Goal: Information Seeking & Learning: Learn about a topic

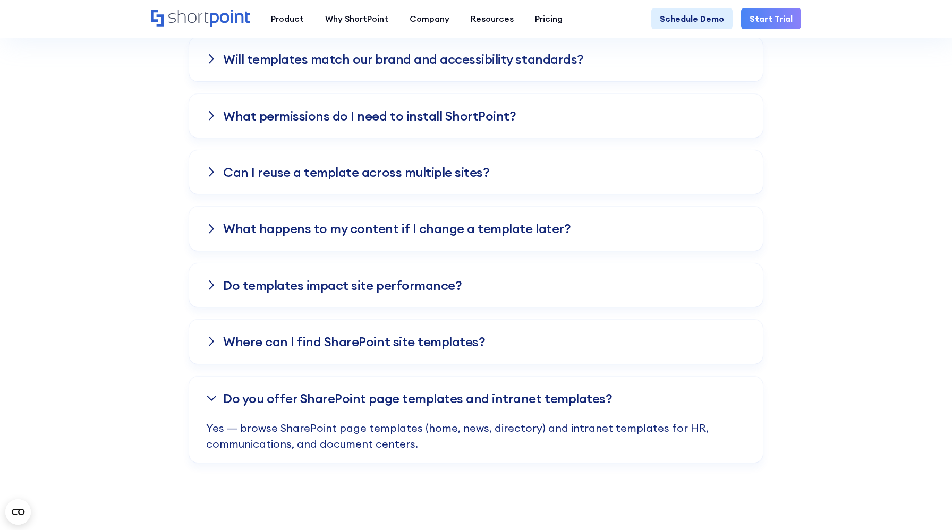
scroll to position [1455, 0]
click at [357, 340] on h3 "Where can I find SharePoint site templates?" at bounding box center [354, 342] width 262 height 14
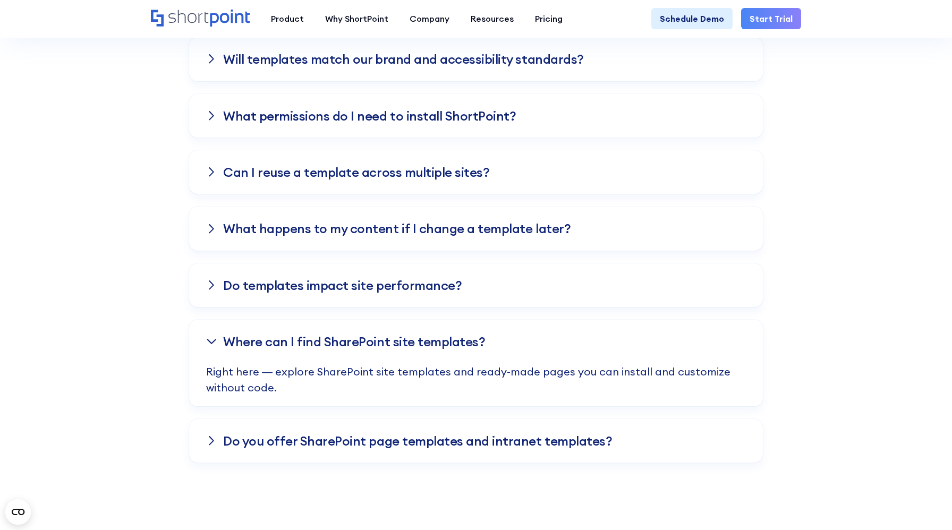
click at [388, 285] on h3 "Do templates impact site performance?" at bounding box center [342, 285] width 239 height 14
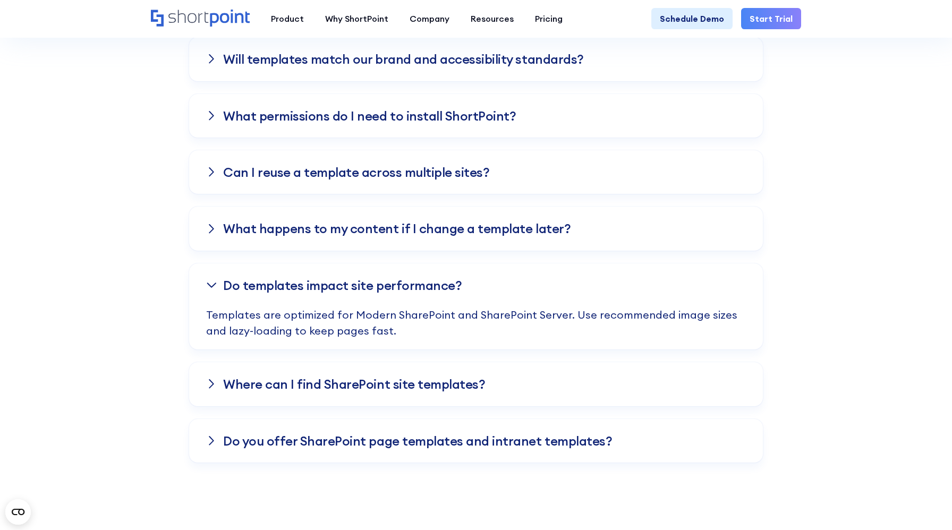
click at [381, 231] on h3 "What happens to my content if I change a template later?" at bounding box center [397, 229] width 348 height 14
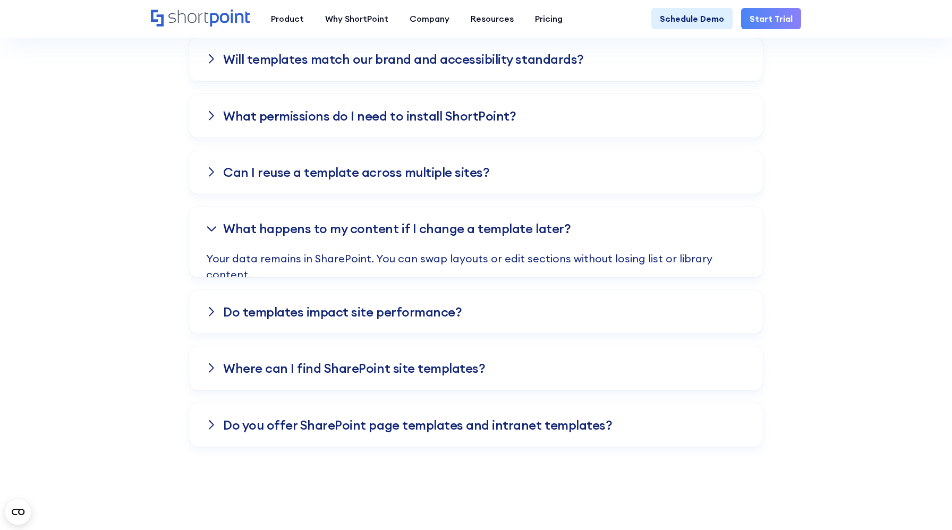
click at [380, 178] on h3 "Can I reuse a template across multiple sites?" at bounding box center [356, 172] width 266 height 14
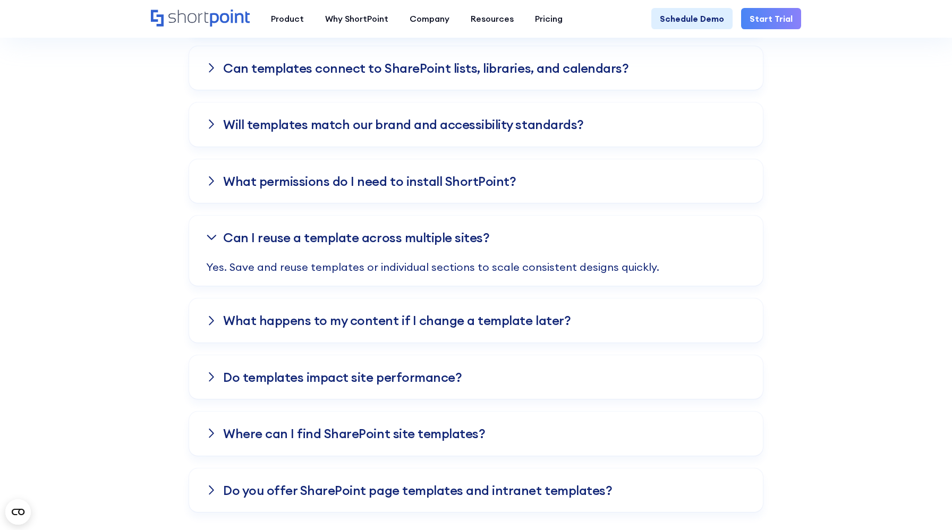
scroll to position [1346, 0]
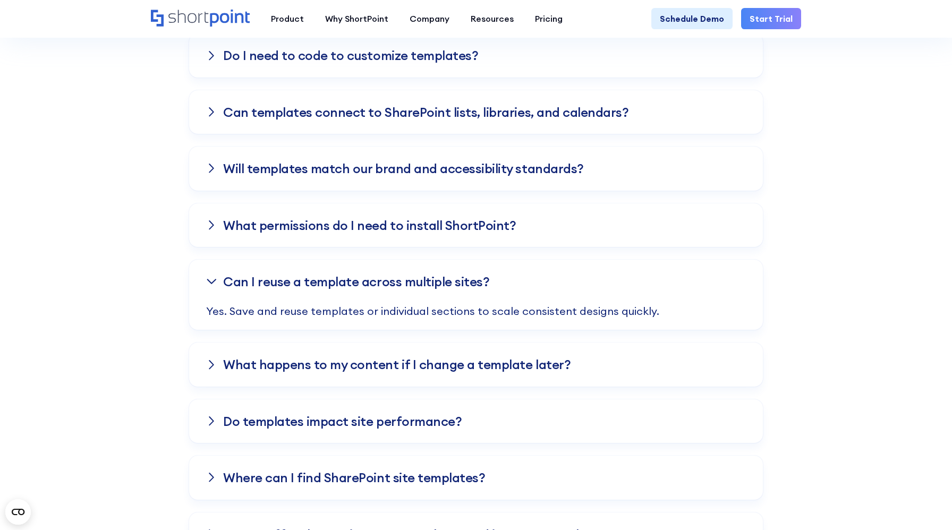
click at [330, 228] on h3 "What permissions do I need to install ShortPoint?" at bounding box center [369, 225] width 293 height 14
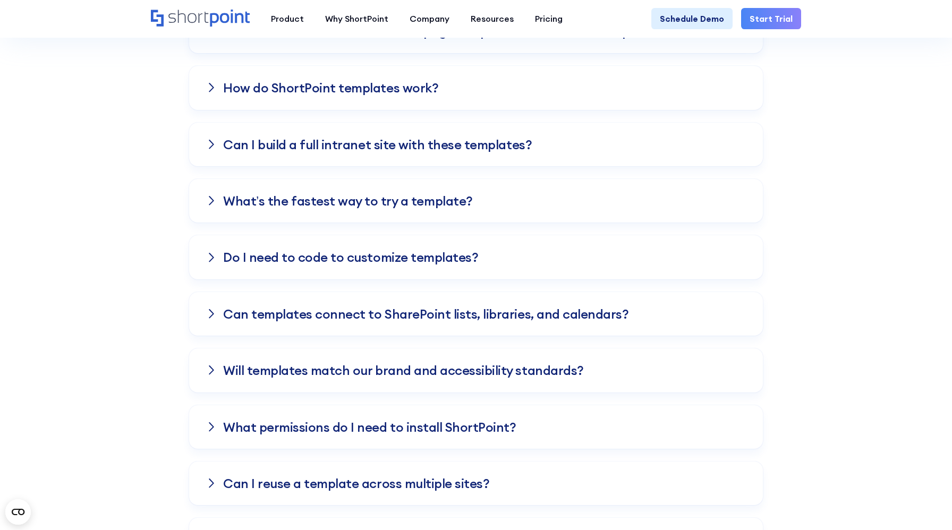
scroll to position [1244, 0]
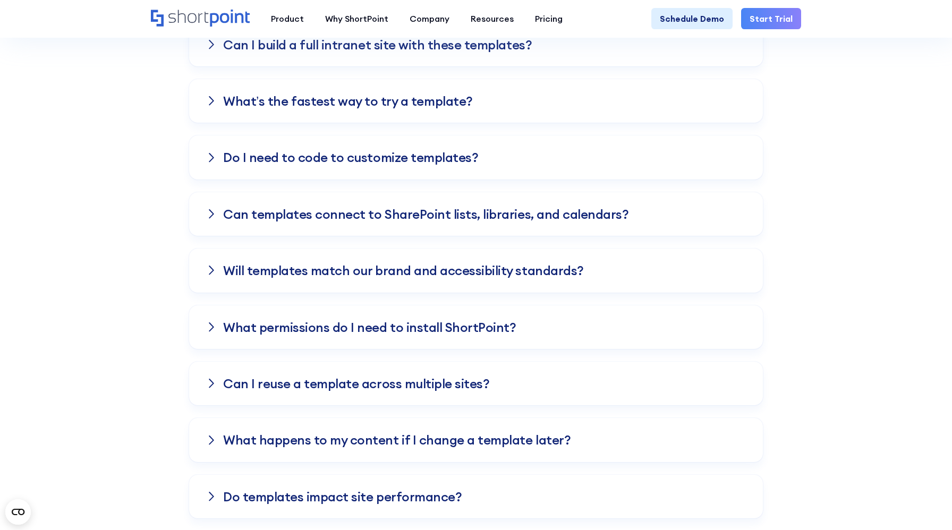
click at [513, 335] on div "What permissions do I need to install ShortPoint?" at bounding box center [476, 328] width 540 height 44
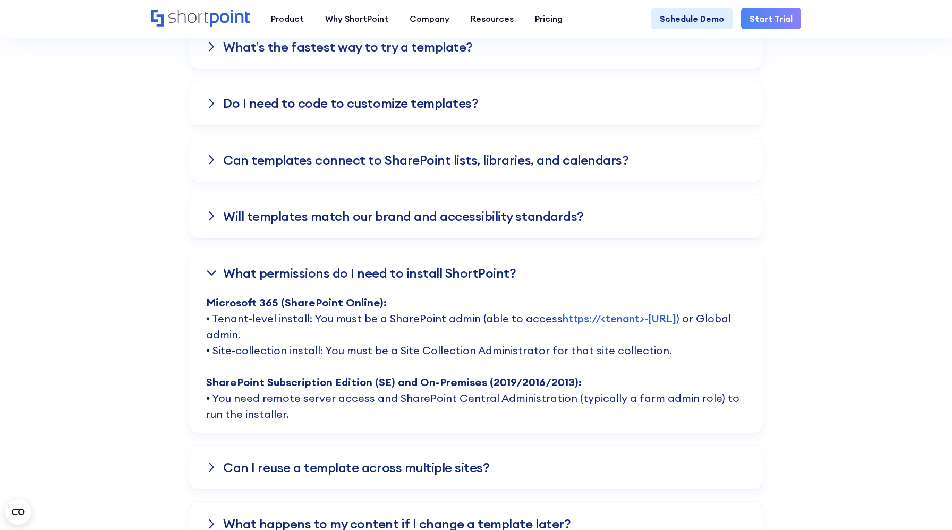
scroll to position [1299, 0]
click at [446, 269] on h3 "What permissions do I need to install ShortPoint?" at bounding box center [369, 272] width 293 height 14
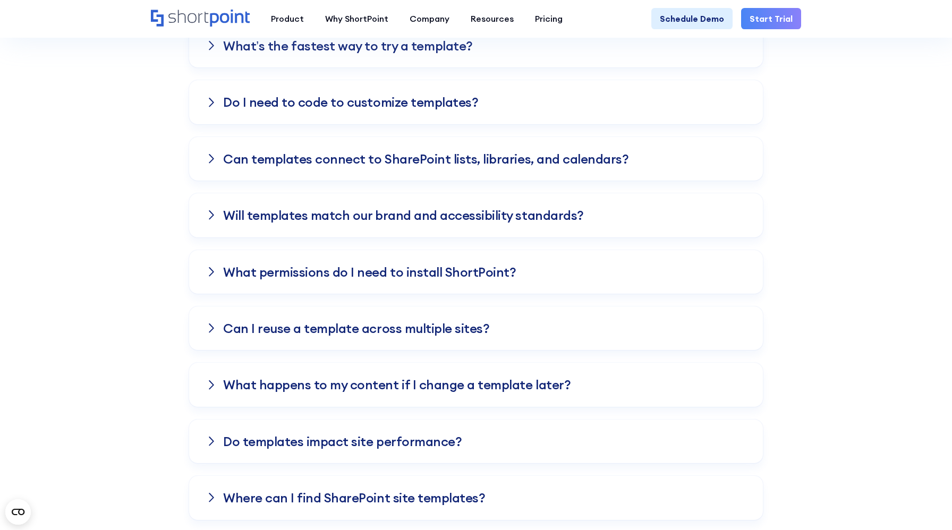
click at [417, 271] on h3 "What permissions do I need to install ShortPoint?" at bounding box center [369, 272] width 293 height 14
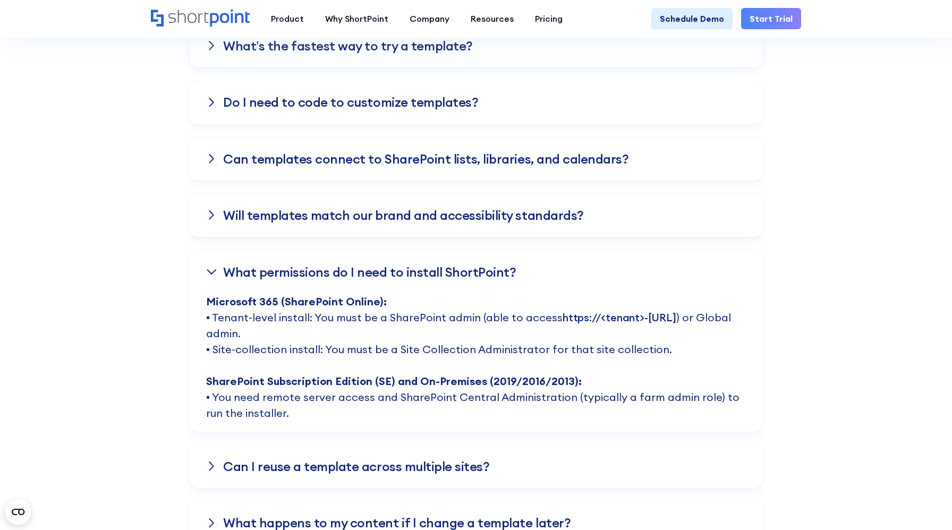
click at [563, 324] on link "https://<tenant>-admin.sharepoint.com" at bounding box center [620, 317] width 114 height 13
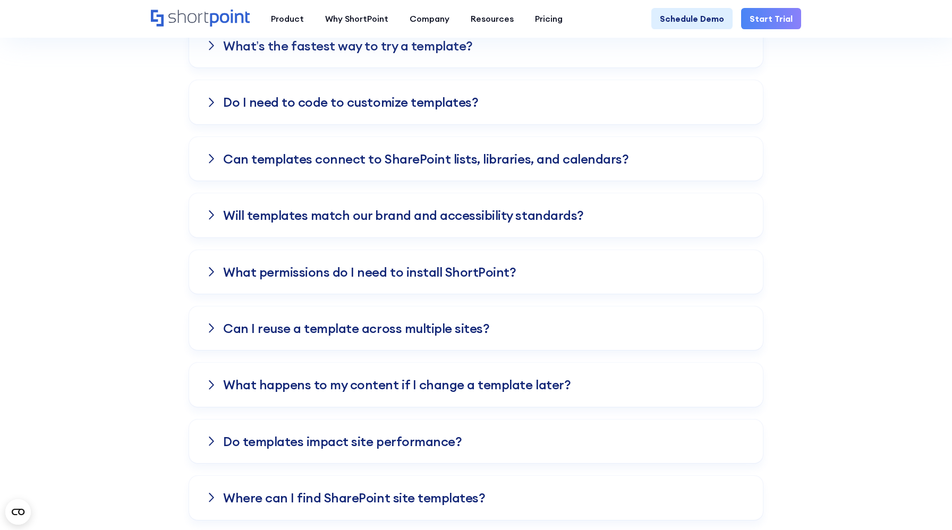
click at [237, 277] on h3 "What permissions do I need to install ShortPoint?" at bounding box center [369, 272] width 293 height 14
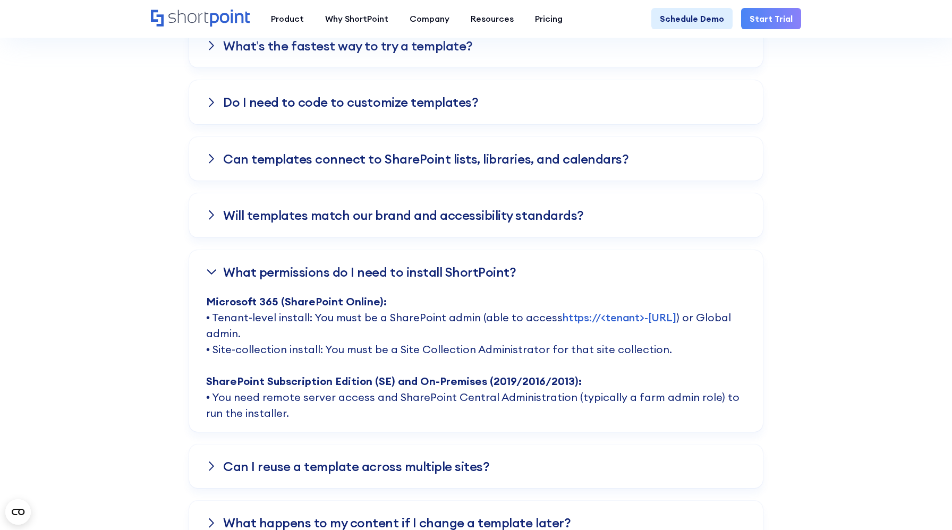
click at [63, 172] on div "Frequently asked Questions Knowledge Base Do these templates work with Microsof…" at bounding box center [476, 229] width 952 height 970
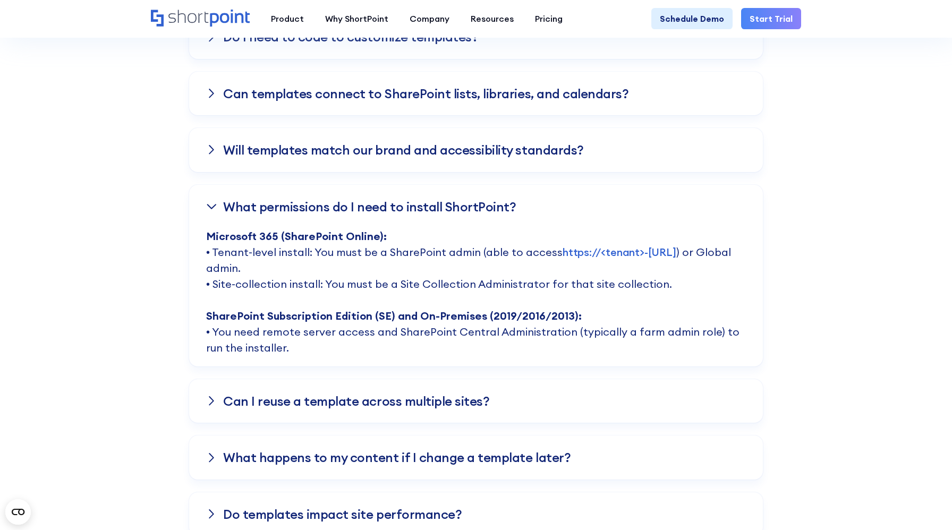
scroll to position [1367, 0]
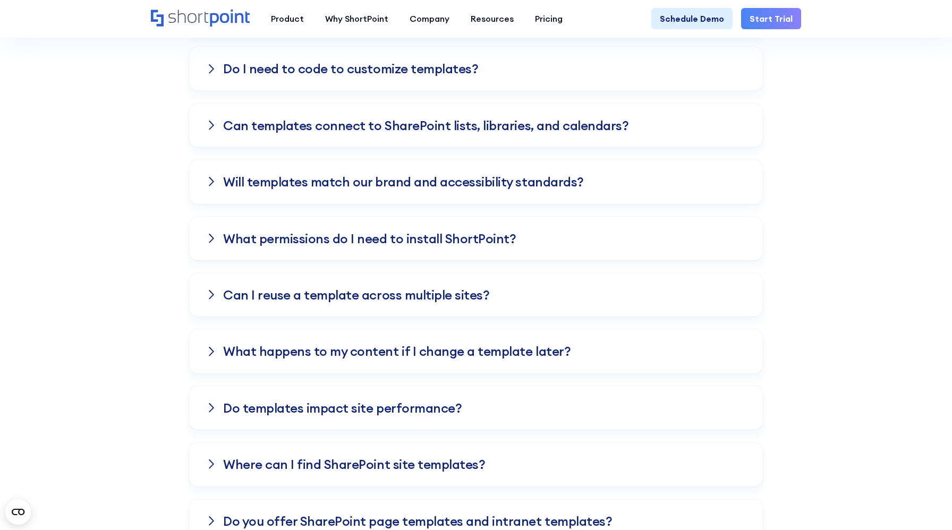
scroll to position [1323, 0]
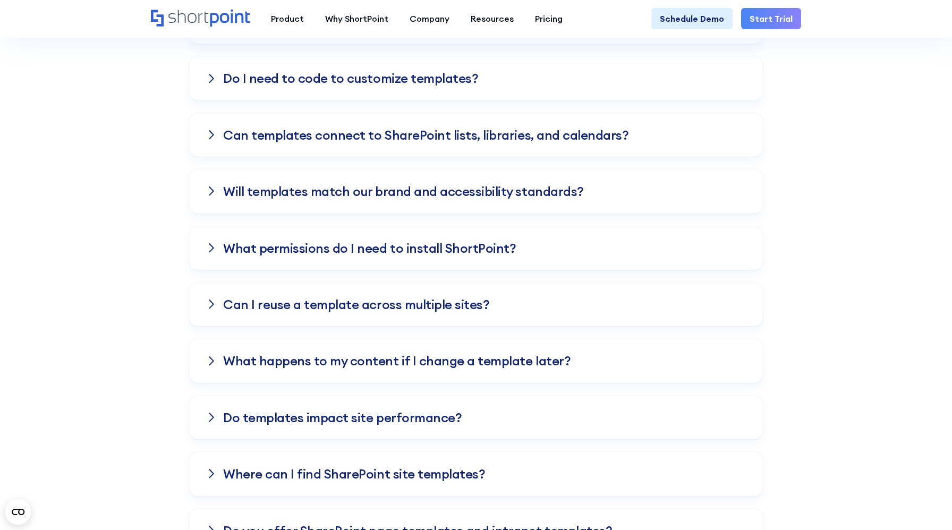
click at [196, 248] on div "What permissions do I need to install ShortPoint?" at bounding box center [476, 248] width 574 height 44
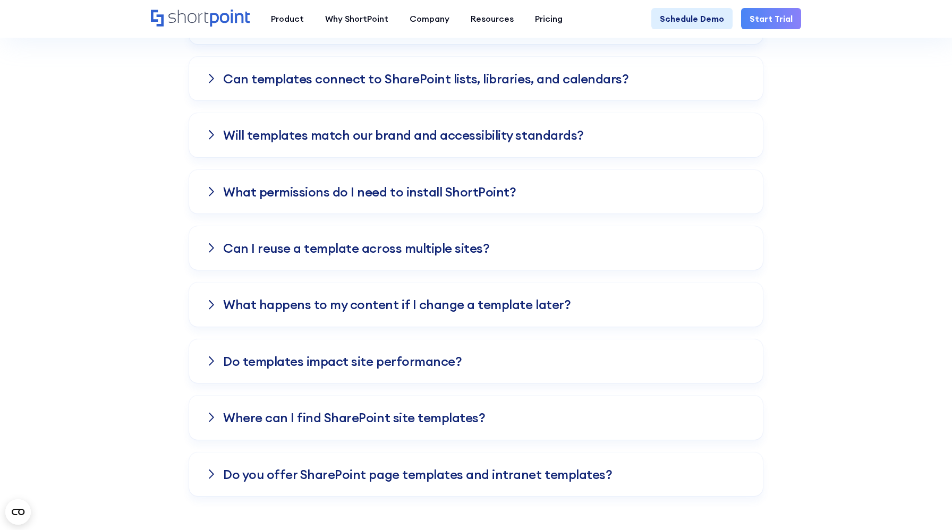
scroll to position [1378, 0]
click at [527, 190] on div "What permissions do I need to install ShortPoint?" at bounding box center [476, 193] width 574 height 44
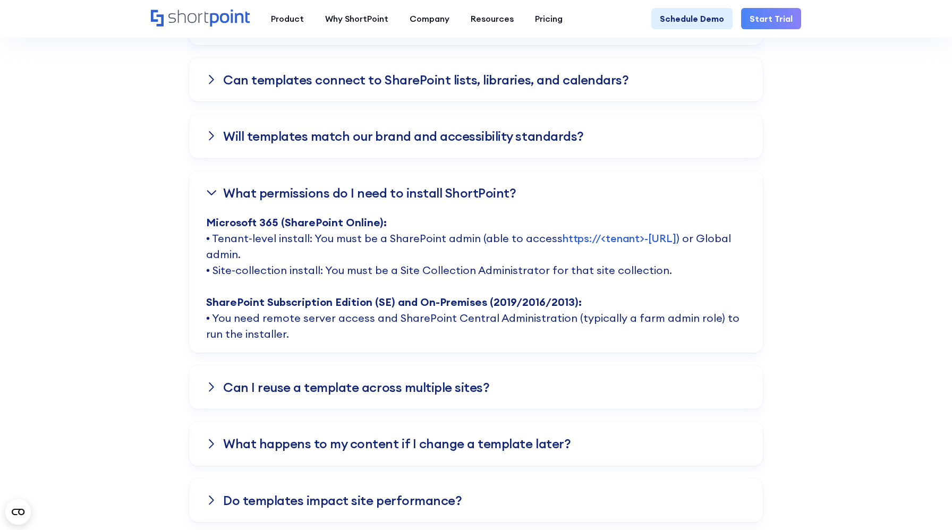
drag, startPoint x: 207, startPoint y: 224, endPoint x: 372, endPoint y: 332, distance: 196.9
click at [372, 332] on p "Microsoft 365 (SharePoint Online): • Tenant-level install: You must be a ShareP…" at bounding box center [476, 284] width 540 height 138
click at [367, 304] on strong "SharePoint Subscription Edition (SE) and On-Premises (2019/2016/2013):" at bounding box center [394, 301] width 376 height 13
click at [390, 193] on h3 "What permissions do I need to install ShortPoint?" at bounding box center [369, 193] width 293 height 14
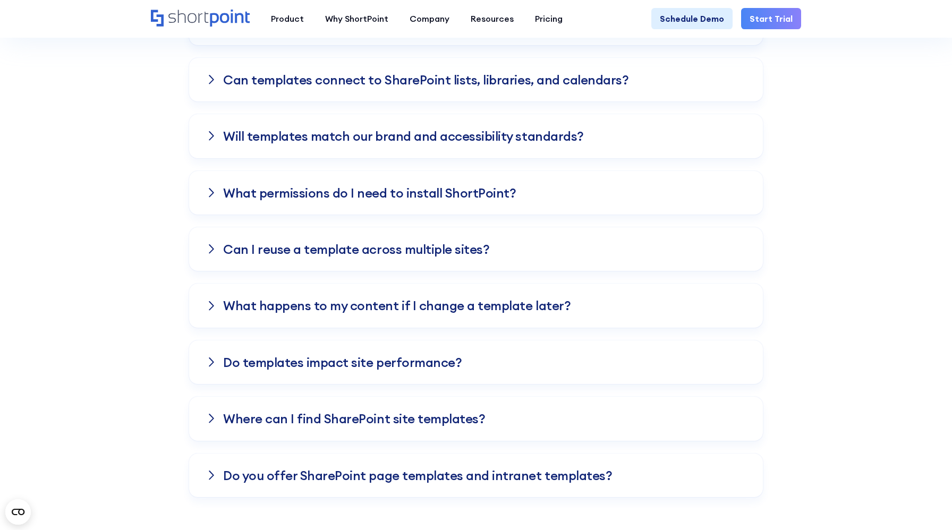
click at [336, 191] on h3 "What permissions do I need to install ShortPoint?" at bounding box center [369, 193] width 293 height 14
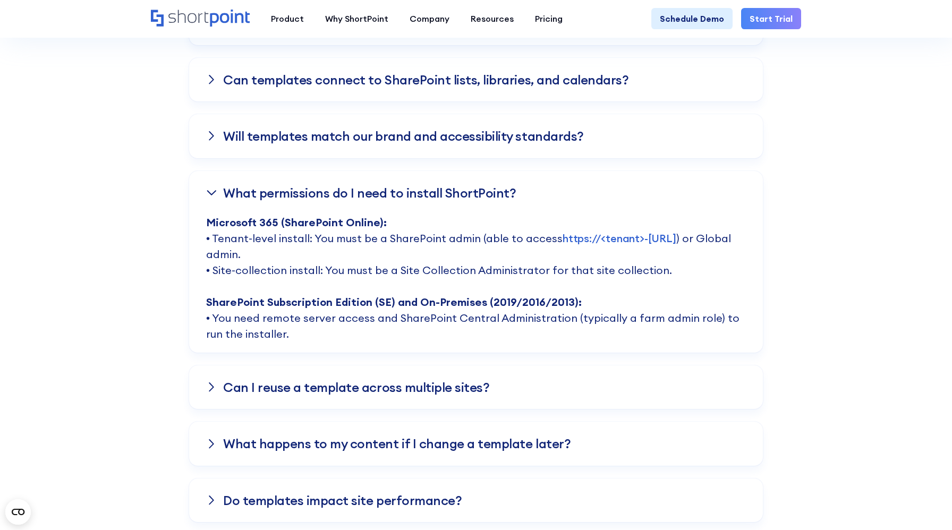
click at [315, 224] on strong "Microsoft 365 (SharePoint Online):" at bounding box center [296, 222] width 181 height 13
click at [319, 197] on h3 "What permissions do I need to install ShortPoint?" at bounding box center [369, 193] width 293 height 14
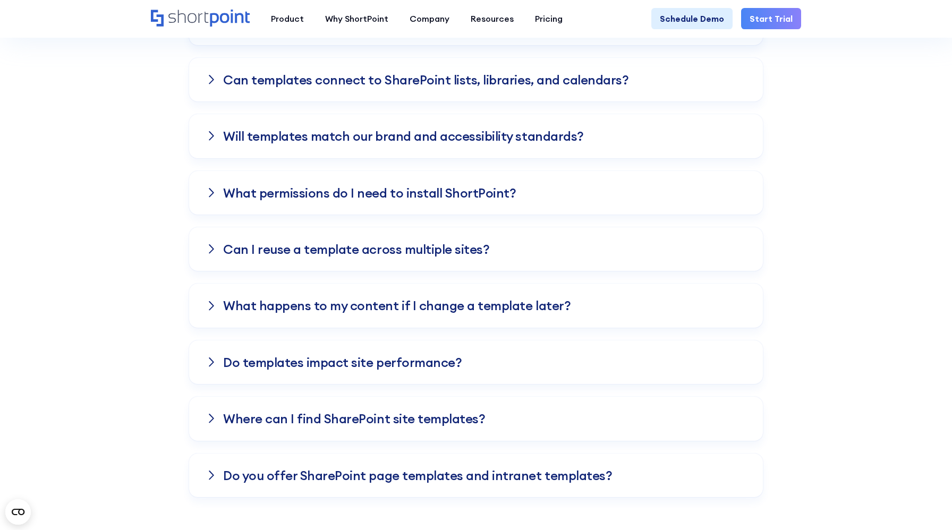
click at [617, 145] on div "Will templates match our brand and accessibility standards?" at bounding box center [476, 136] width 574 height 44
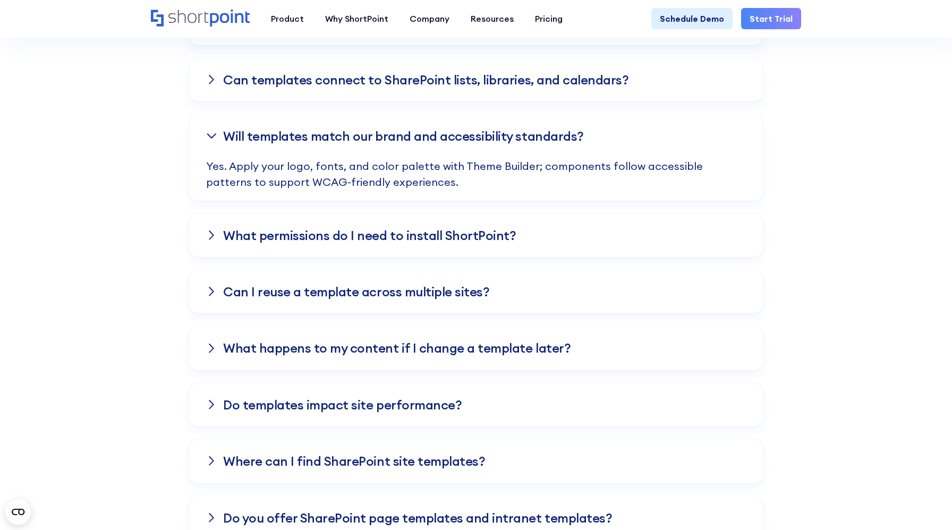
click at [512, 169] on p "Yes. Apply your logo, fonts, and color palette with Theme Builder; components f…" at bounding box center [476, 179] width 540 height 43
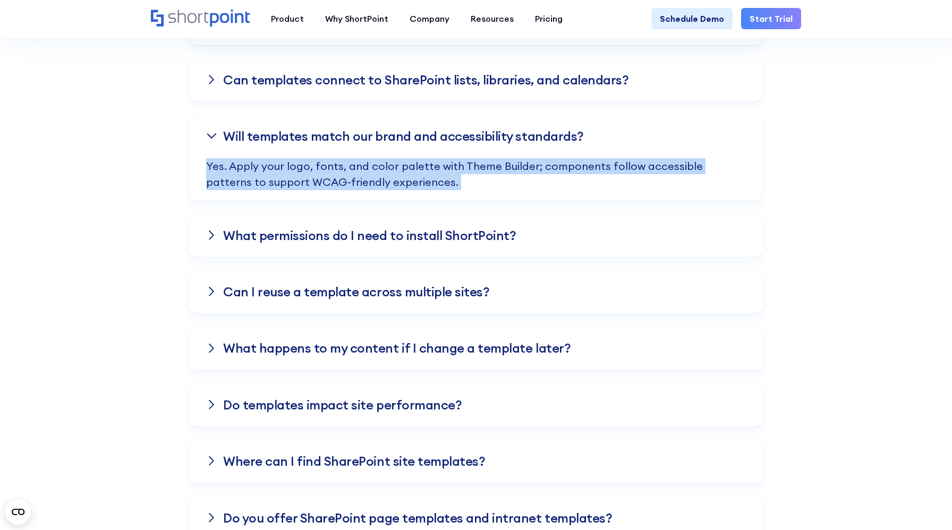
click at [512, 169] on p "Yes. Apply your logo, fonts, and color palette with Theme Builder; components f…" at bounding box center [476, 179] width 540 height 43
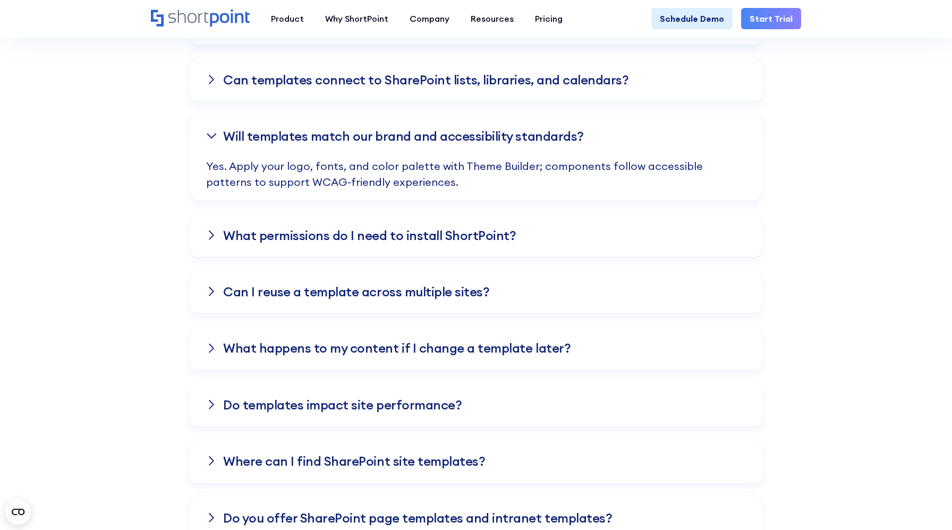
click at [478, 132] on h3 "Will templates match our brand and accessibility standards?" at bounding box center [403, 136] width 361 height 14
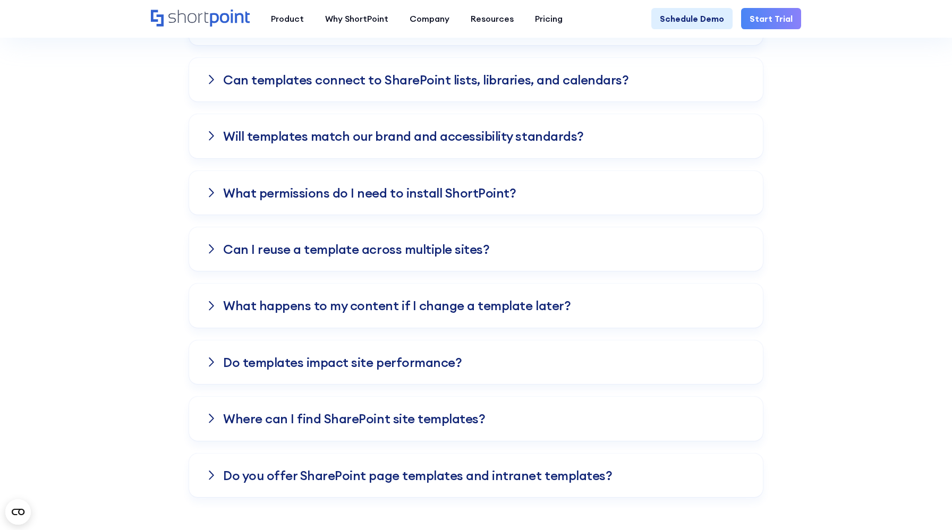
click at [698, 133] on div "Will templates match our brand and accessibility standards?" at bounding box center [476, 136] width 574 height 44
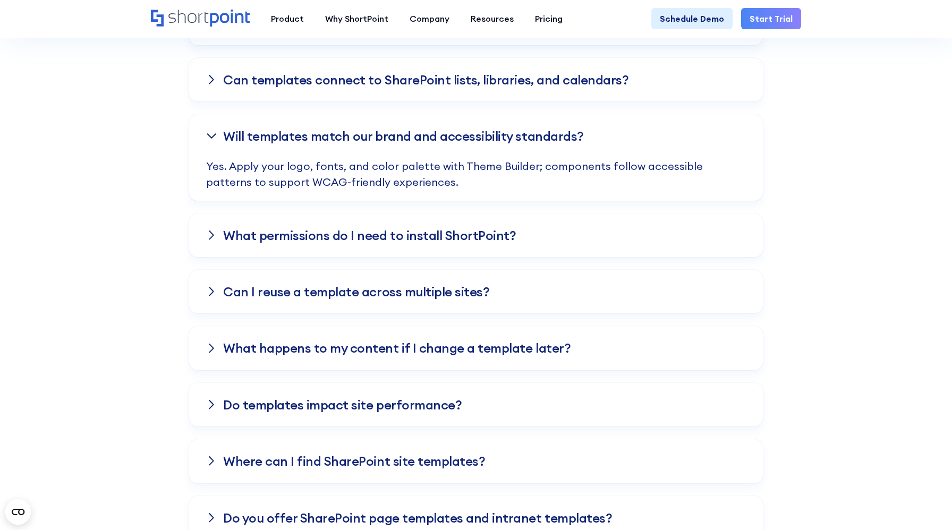
click at [689, 135] on div "Will templates match our brand and accessibility standards?" at bounding box center [476, 136] width 574 height 44
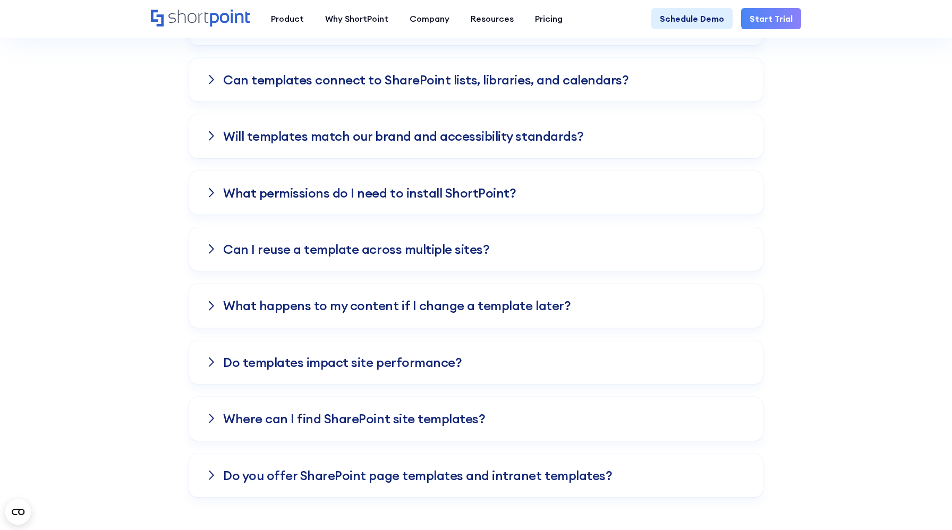
click at [841, 161] on div "Frequently asked Questions Knowledge Base Do these templates work with Microsof…" at bounding box center [476, 81] width 952 height 832
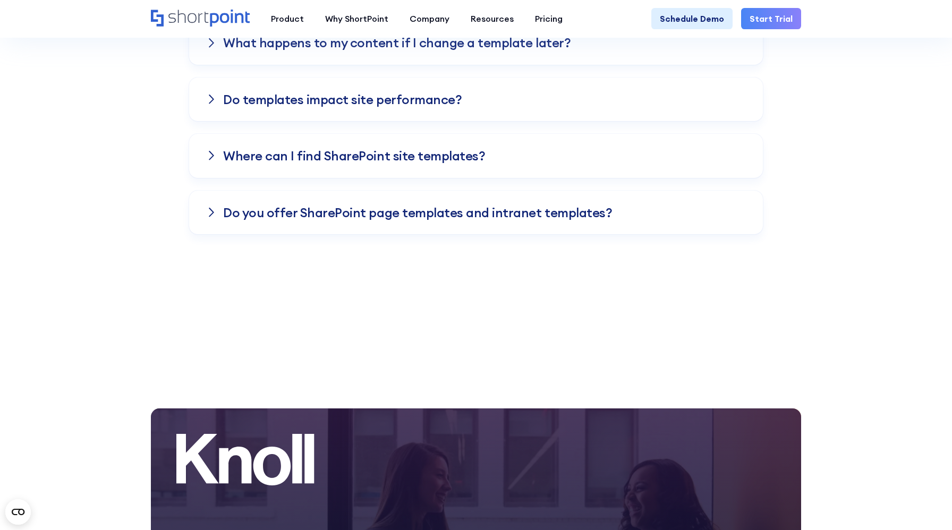
scroll to position [1627, 0]
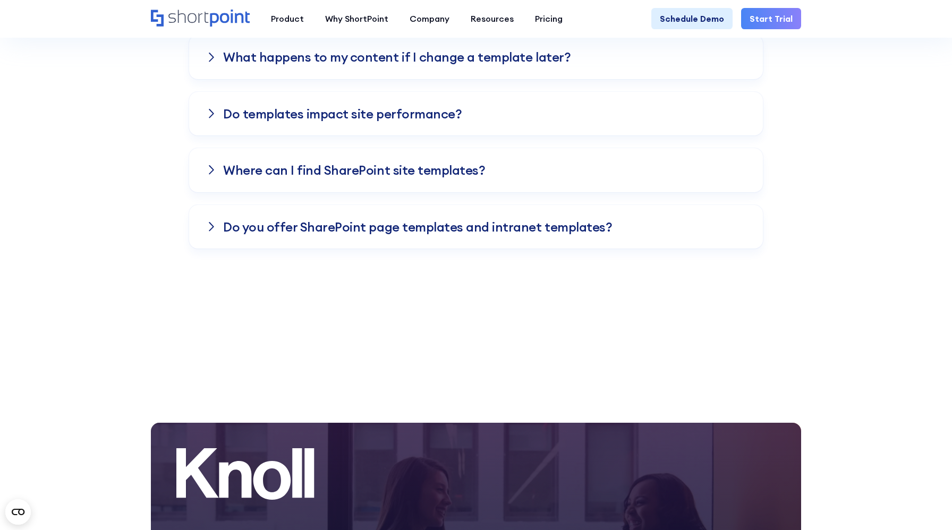
click at [711, 223] on div "Do you offer SharePoint page templates and intranet templates?" at bounding box center [476, 227] width 574 height 44
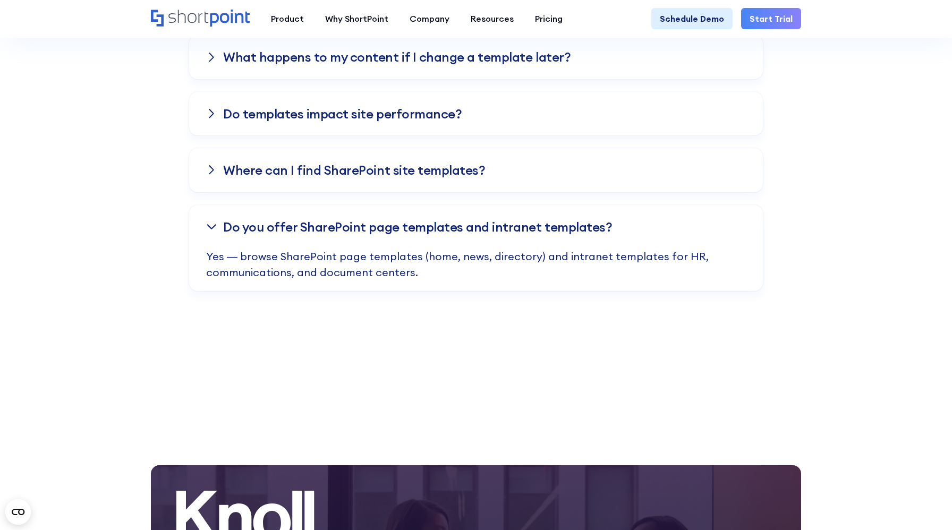
click at [727, 175] on div "Where can I find SharePoint site templates?" at bounding box center [476, 170] width 574 height 44
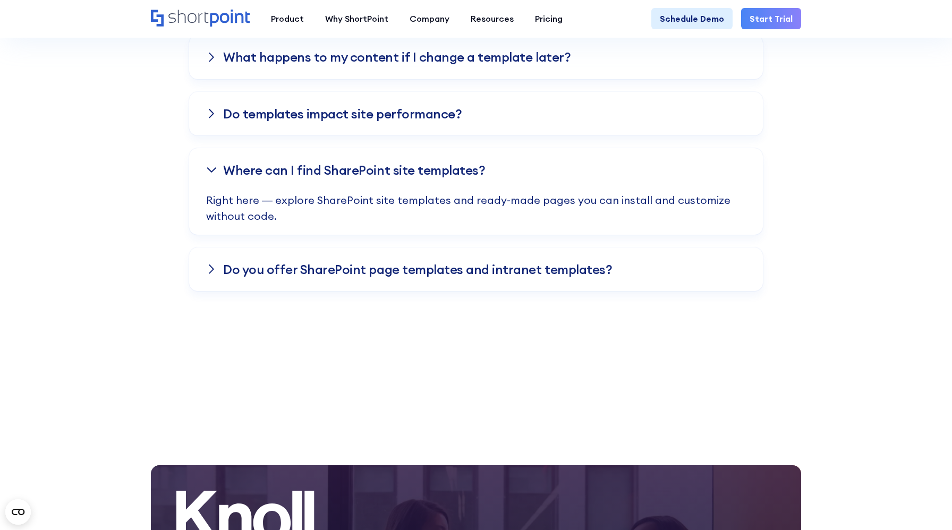
click at [708, 135] on div "Do templates impact site performance?" at bounding box center [476, 114] width 574 height 44
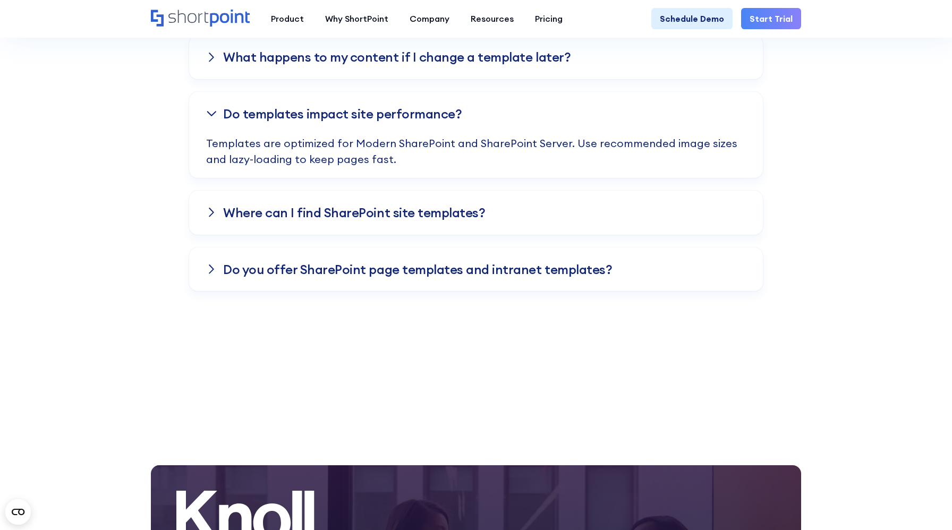
click at [706, 126] on div "Do templates impact site performance?" at bounding box center [476, 114] width 574 height 44
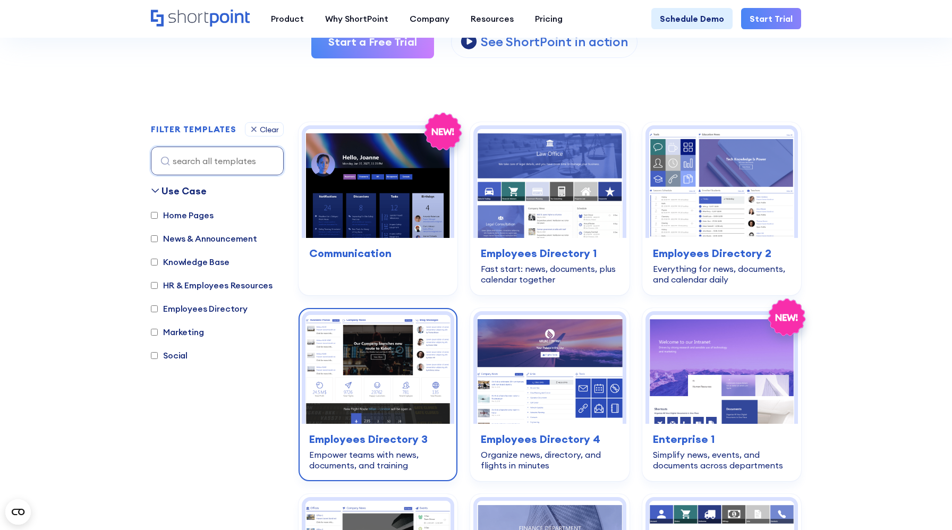
scroll to position [298, 0]
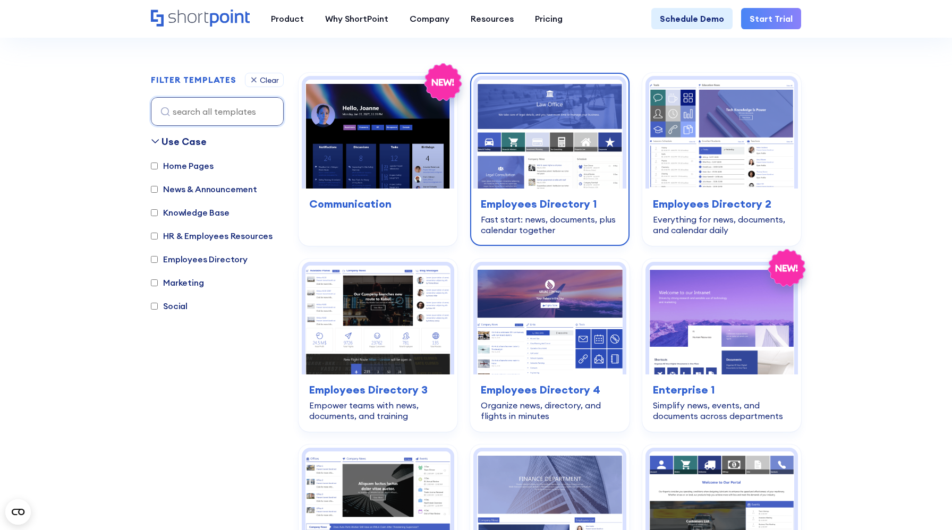
click at [581, 218] on div "Fast start: news, documents, plus calendar together" at bounding box center [550, 224] width 138 height 21
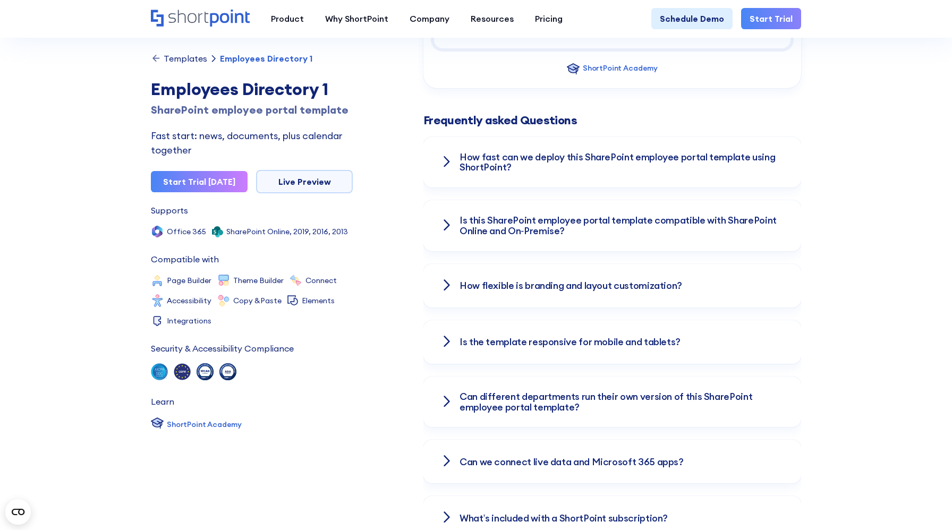
scroll to position [1405, 0]
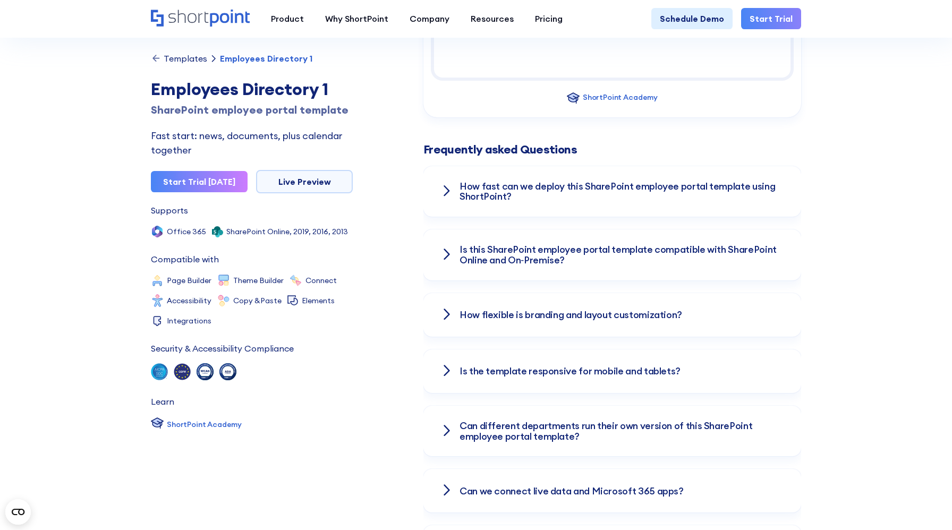
click at [485, 181] on h3 "How fast can we deploy this SharePoint employee portal template using ShortPoin…" at bounding box center [622, 191] width 325 height 21
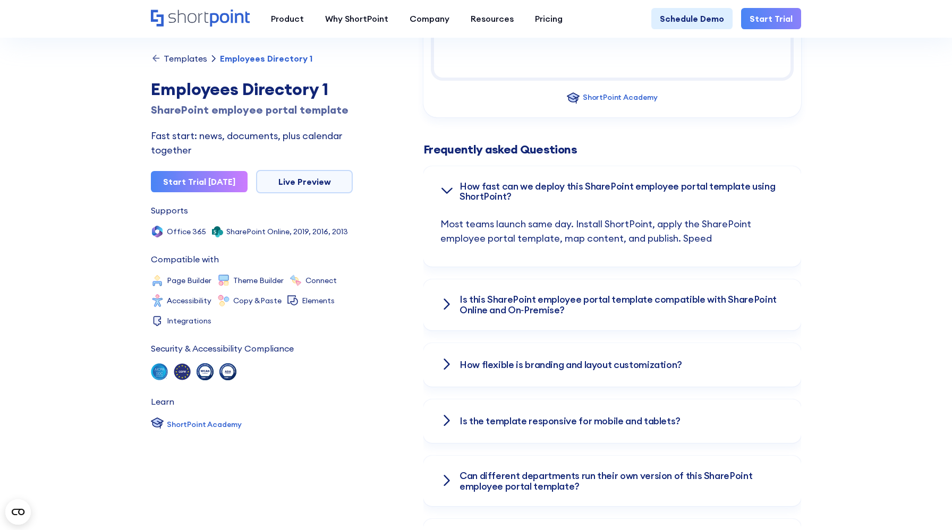
click at [478, 217] on p "Most teams launch same day. Install ShortPoint, apply the SharePoint employee p…" at bounding box center [613, 242] width 344 height 50
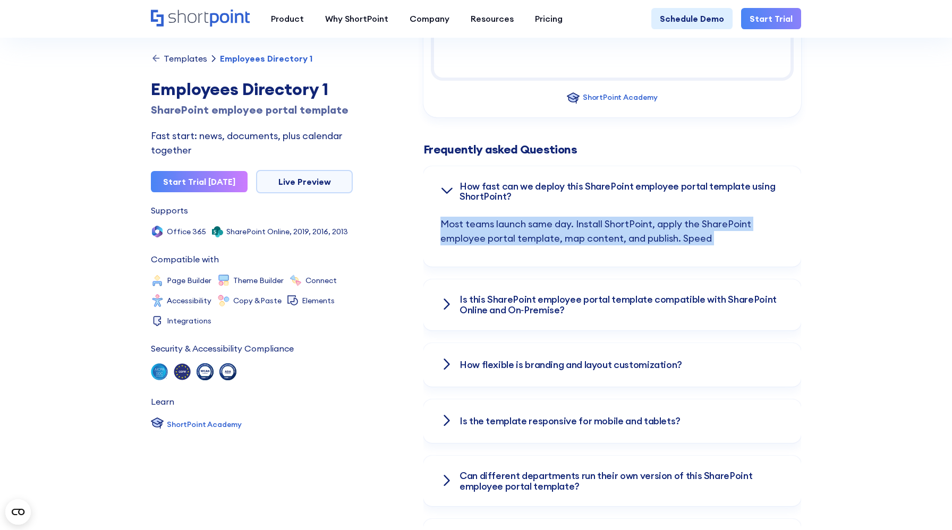
click at [478, 217] on p "Most teams launch same day. Install ShortPoint, apply the SharePoint employee p…" at bounding box center [613, 242] width 344 height 50
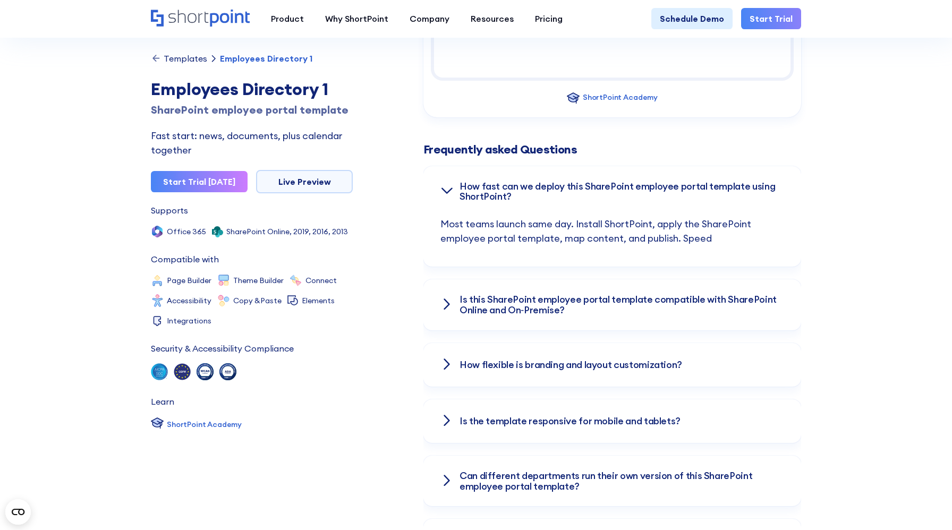
click at [482, 181] on h3 "How fast can we deploy this SharePoint employee portal template using ShortPoin…" at bounding box center [622, 191] width 325 height 21
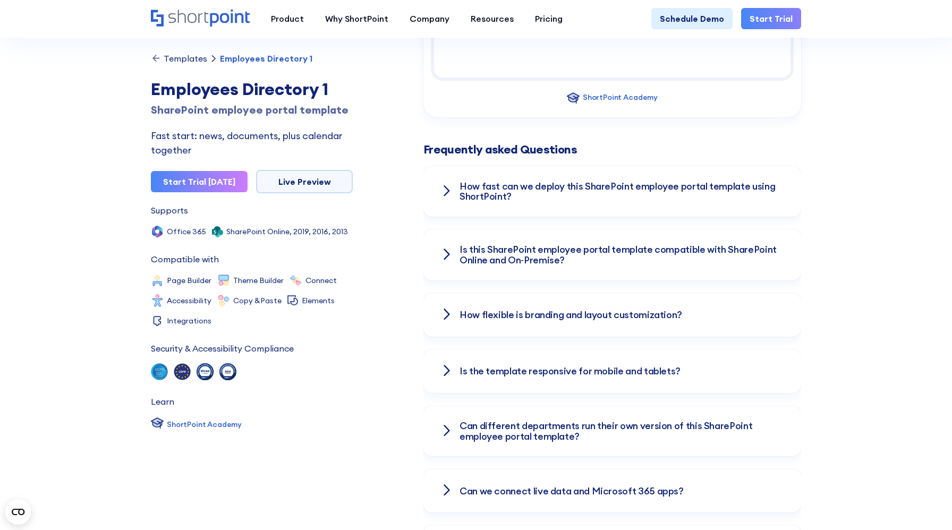
click at [479, 181] on h3 "How fast can we deploy this SharePoint employee portal template using ShortPoin…" at bounding box center [622, 191] width 325 height 21
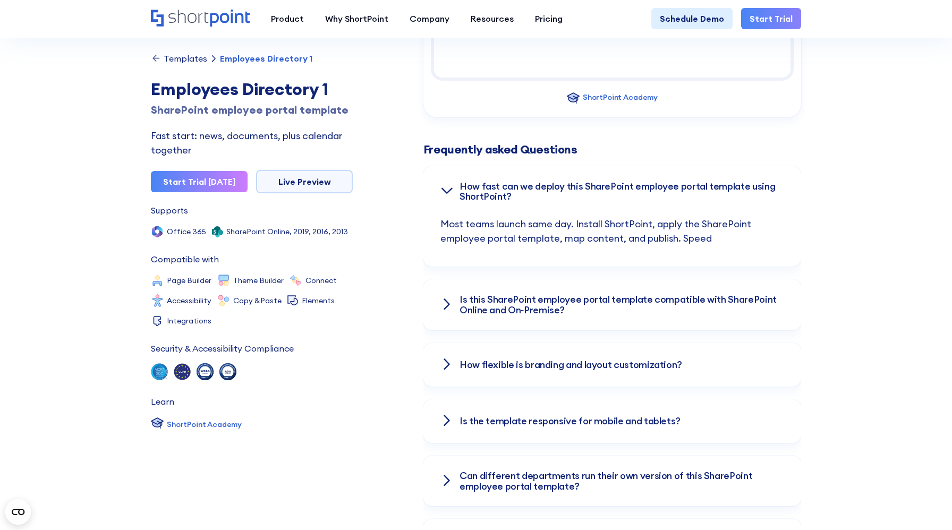
click at [479, 181] on h3 "How fast can we deploy this SharePoint employee portal template using ShortPoin…" at bounding box center [622, 191] width 325 height 21
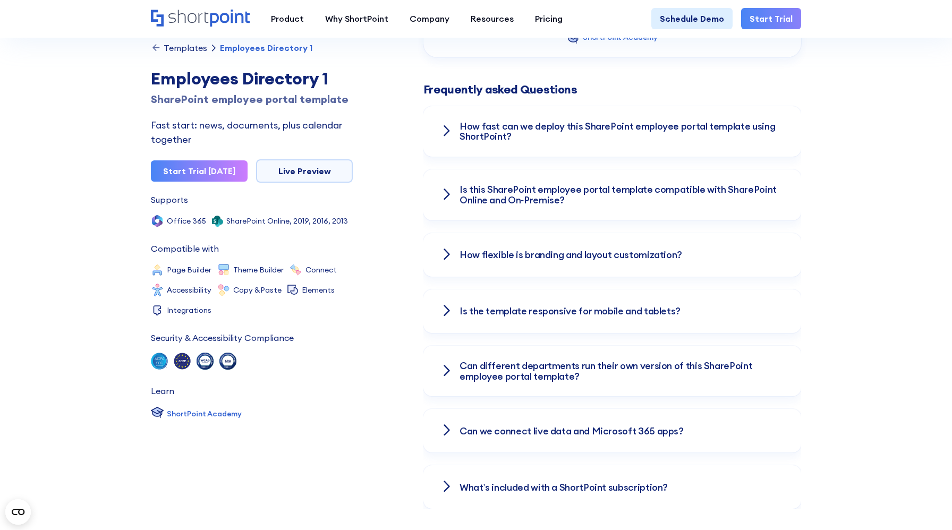
scroll to position [1462, 0]
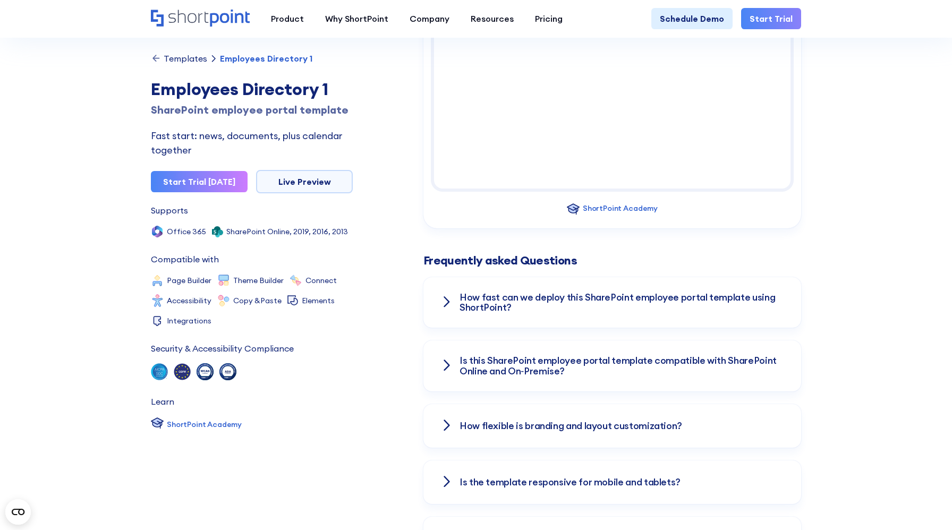
scroll to position [1367, 0]
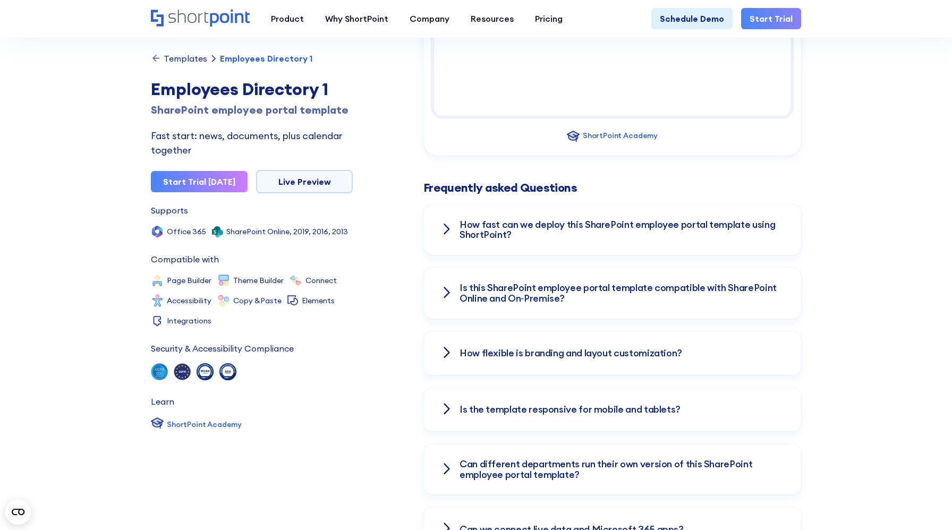
click at [531, 205] on div "How fast can we deploy this SharePoint employee portal template using ShortPoin…" at bounding box center [613, 230] width 378 height 51
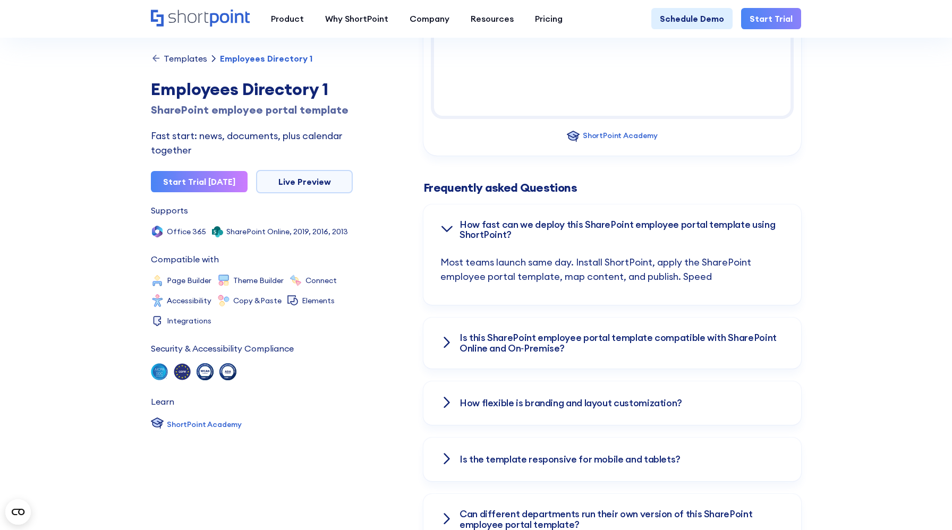
click at [531, 205] on div "How fast can we deploy this SharePoint employee portal template using ShortPoin…" at bounding box center [613, 230] width 378 height 51
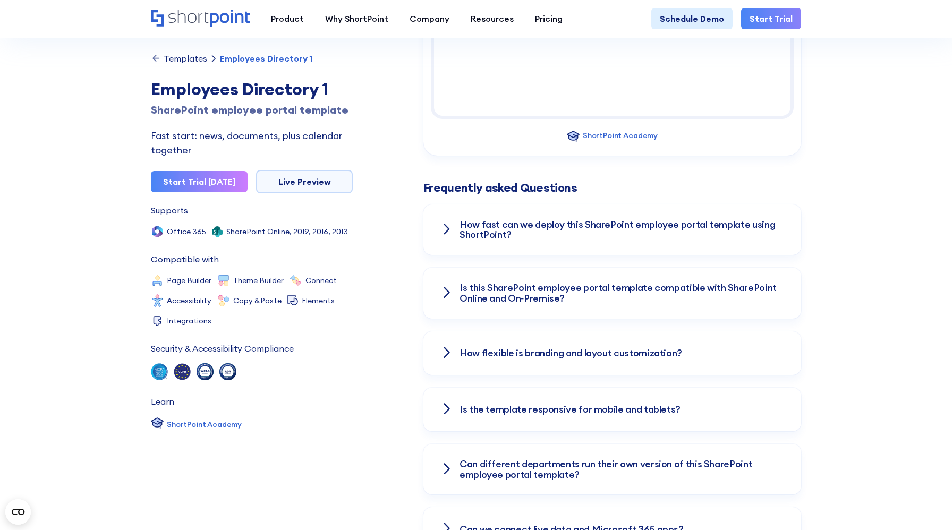
click at [531, 205] on div "How fast can we deploy this SharePoint employee portal template using ShortPoin…" at bounding box center [613, 230] width 378 height 51
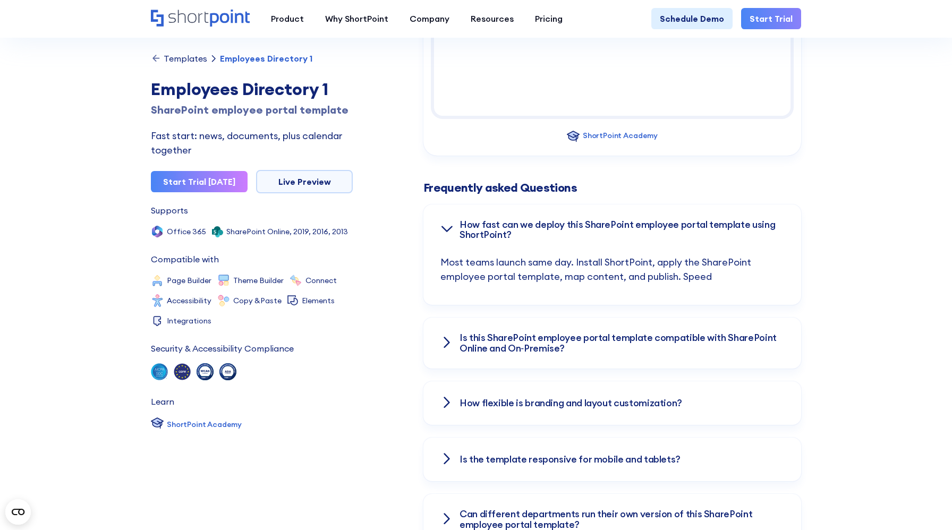
click at [531, 205] on div "How fast can we deploy this SharePoint employee portal template using ShortPoin…" at bounding box center [613, 230] width 378 height 51
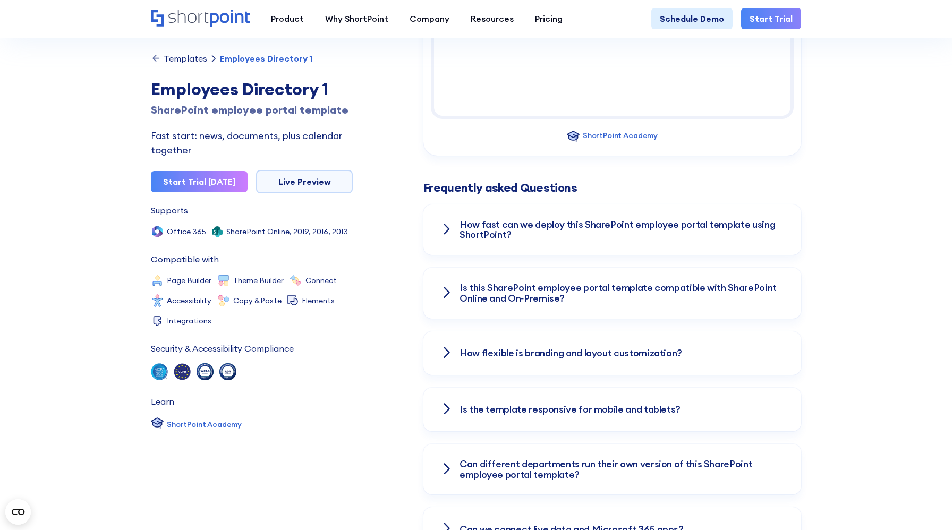
click at [531, 205] on div "How fast can we deploy this SharePoint employee portal template using ShortPoin…" at bounding box center [613, 230] width 378 height 51
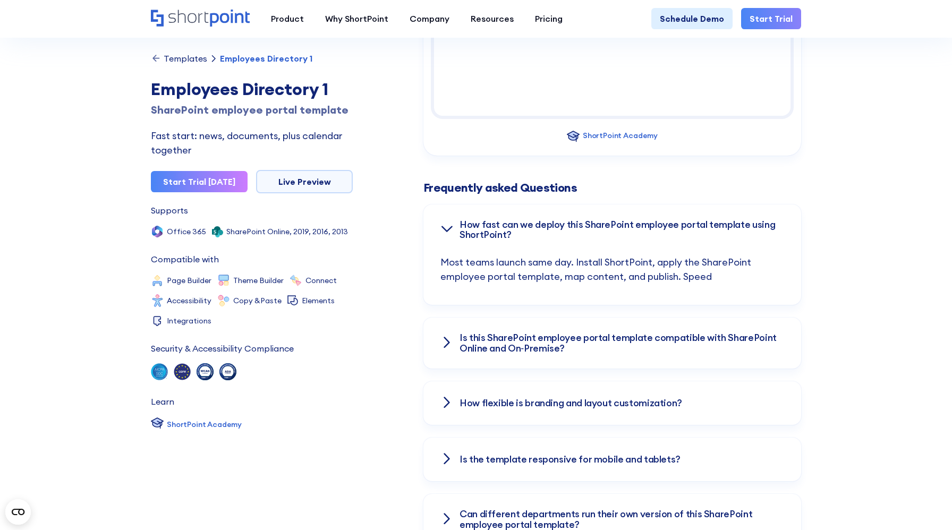
click at [541, 333] on h3 "Is this SharePoint employee portal template compatible with SharePoint Online a…" at bounding box center [622, 343] width 325 height 21
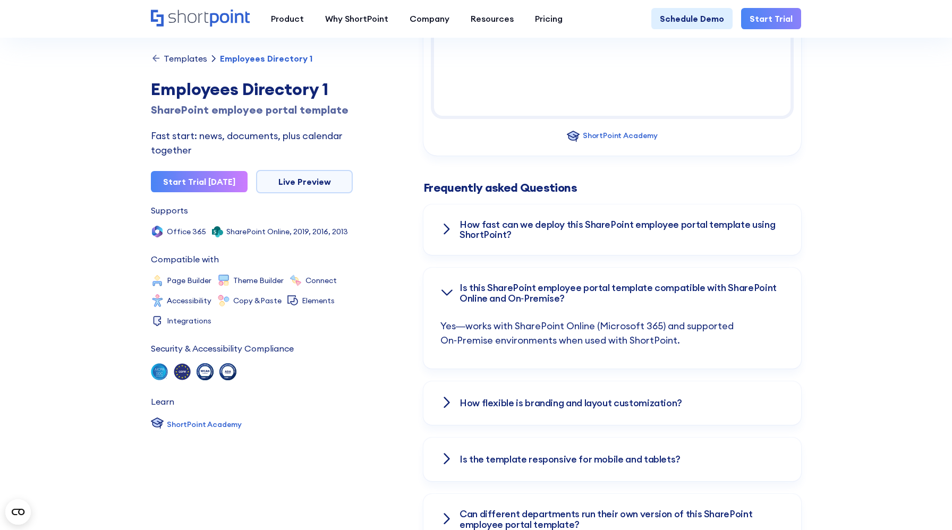
click at [552, 283] on h3 "Is this SharePoint employee portal template compatible with SharePoint Online a…" at bounding box center [622, 293] width 325 height 21
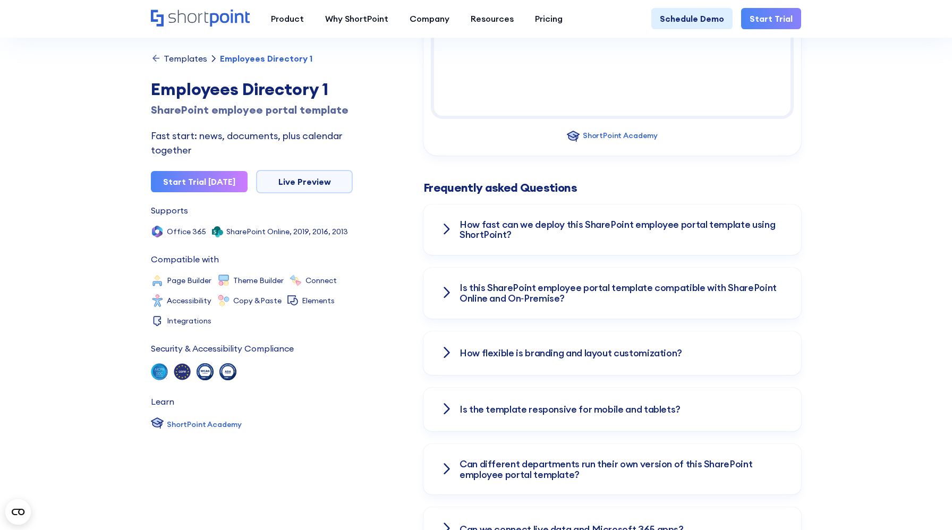
click at [549, 283] on h3 "Is this SharePoint employee portal template compatible with SharePoint Online a…" at bounding box center [622, 293] width 325 height 21
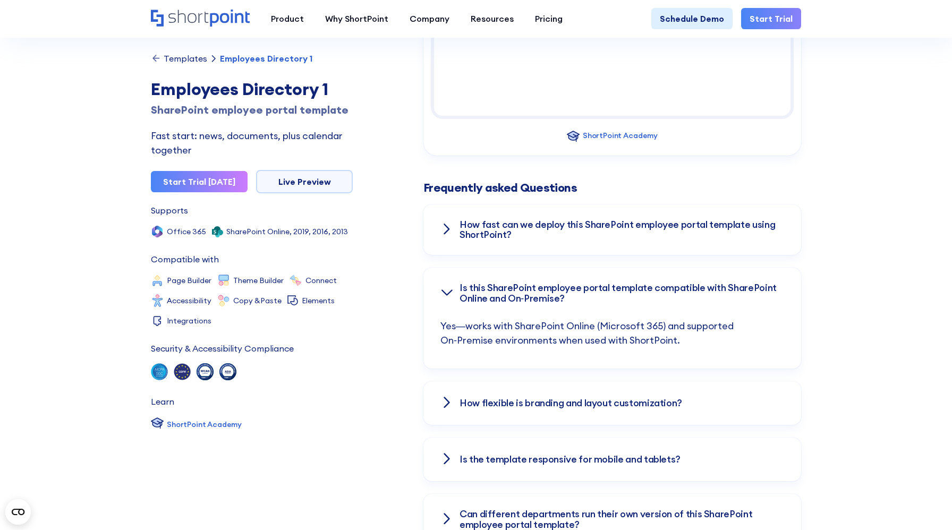
click at [555, 219] on h3 "How fast can we deploy this SharePoint employee portal template using ShortPoin…" at bounding box center [622, 229] width 325 height 21
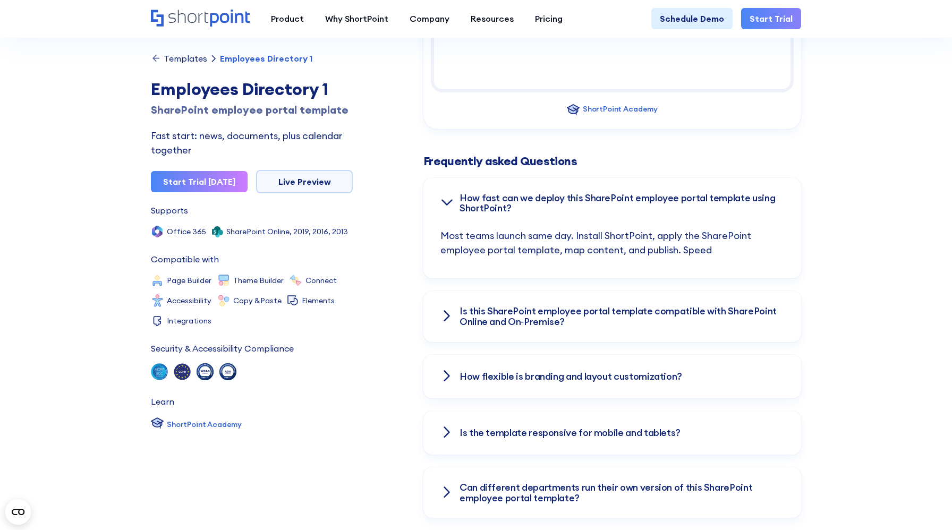
scroll to position [1435, 0]
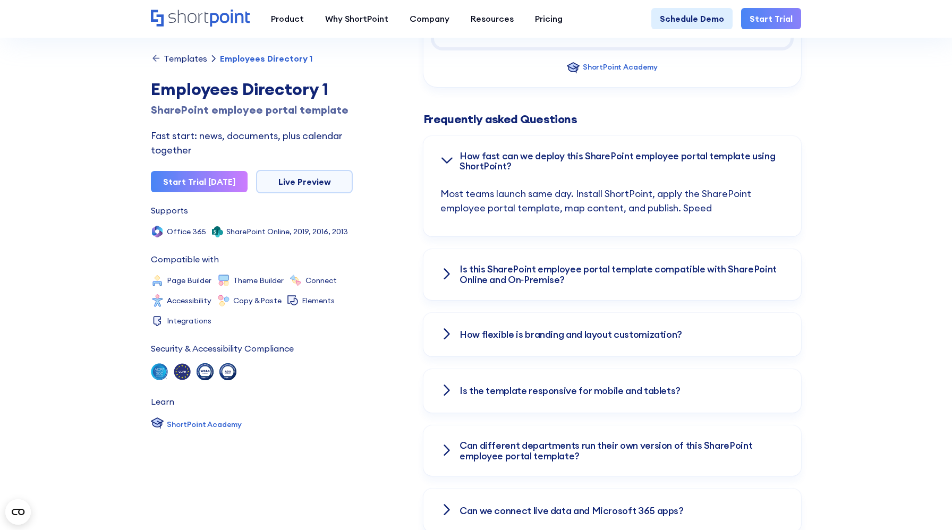
click at [543, 313] on div "How flexible is branding and layout customization?" at bounding box center [613, 335] width 378 height 44
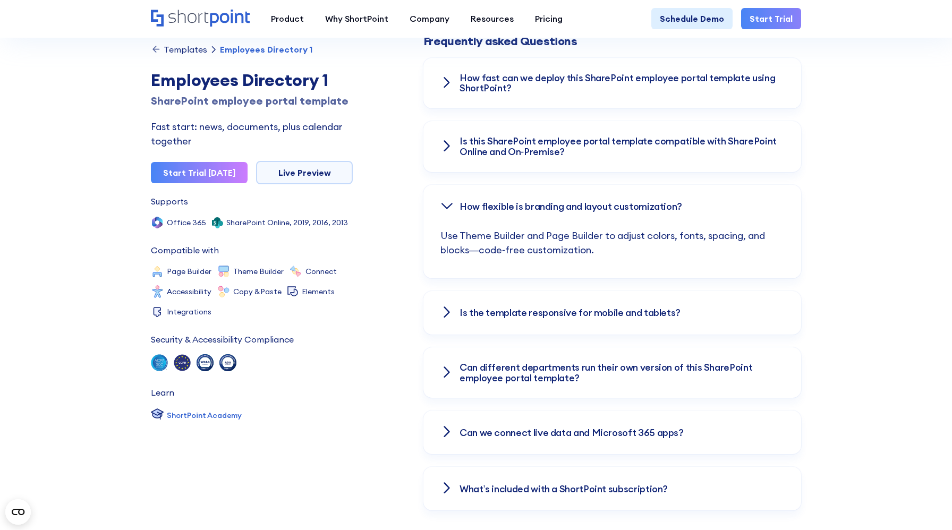
scroll to position [1522, 0]
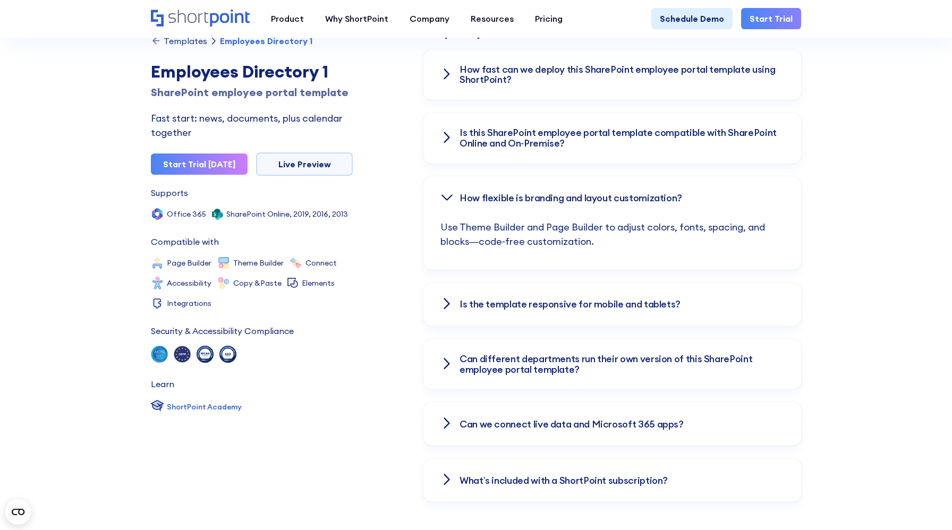
click at [531, 299] on h3 "Is the template responsive for mobile and tablets?" at bounding box center [570, 304] width 221 height 11
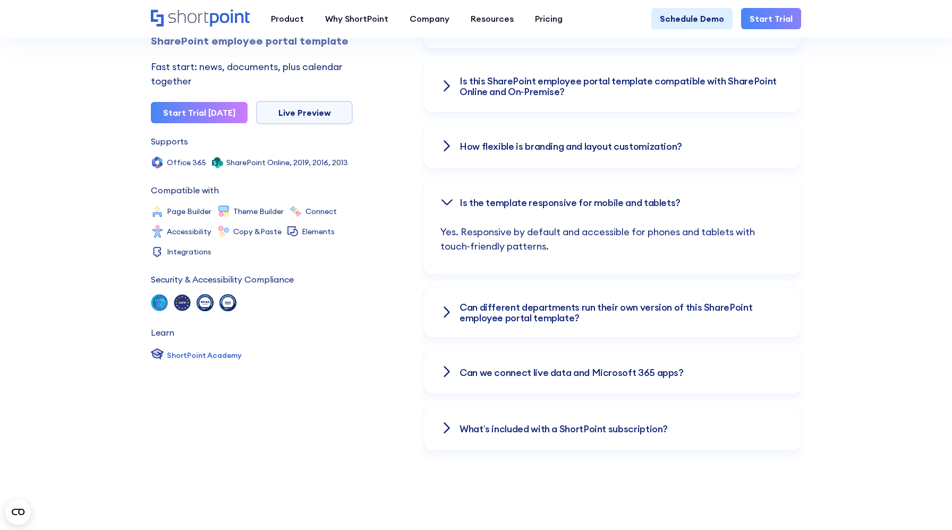
scroll to position [1584, 0]
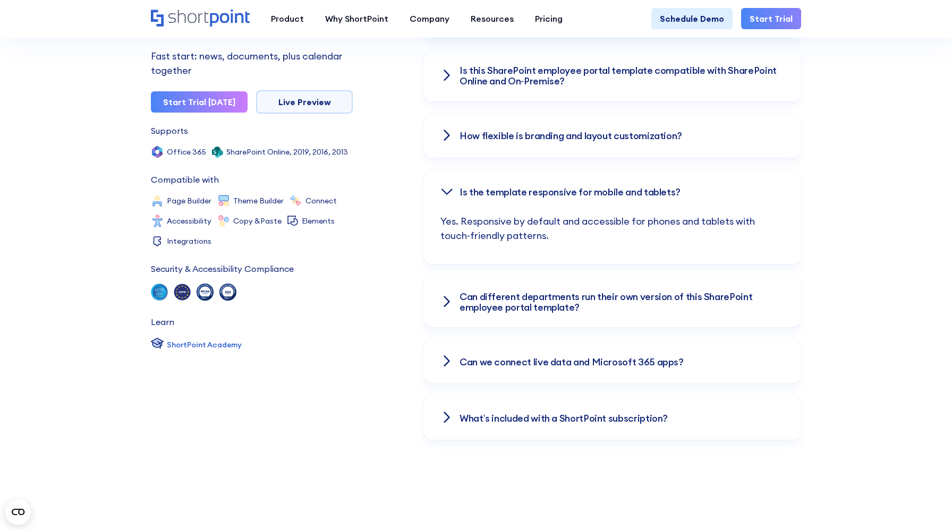
click at [518, 292] on h3 "Can different departments run their own version of this SharePoint employee por…" at bounding box center [622, 302] width 325 height 21
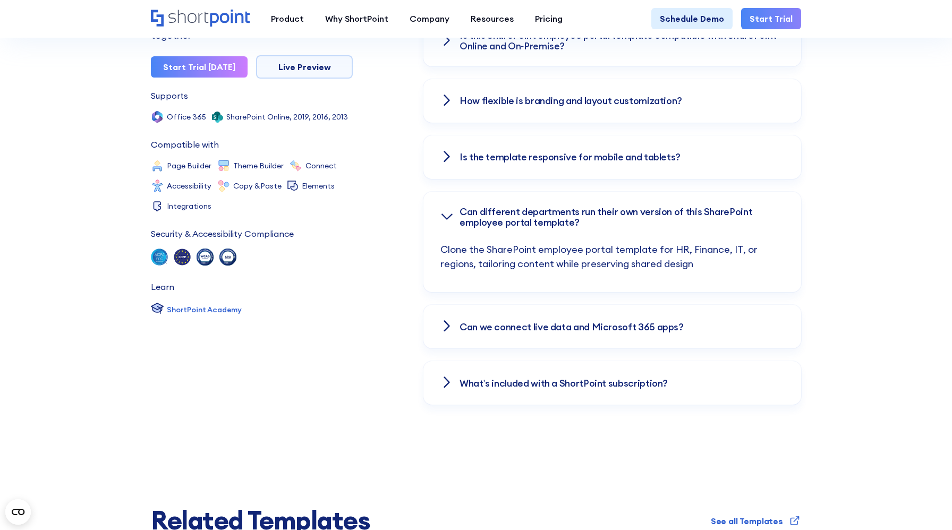
scroll to position [1632, 0]
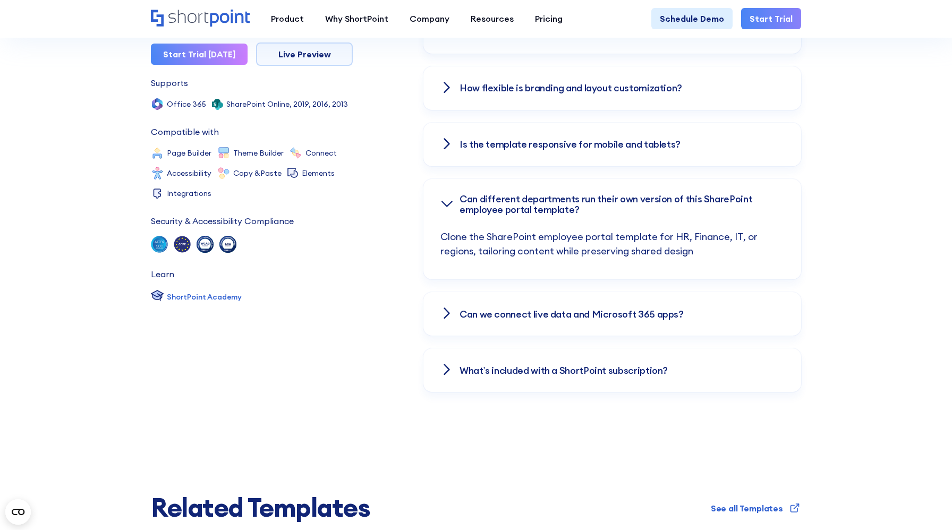
click at [503, 309] on h3 "Can we connect live data and Microsoft 365 apps?" at bounding box center [572, 314] width 224 height 11
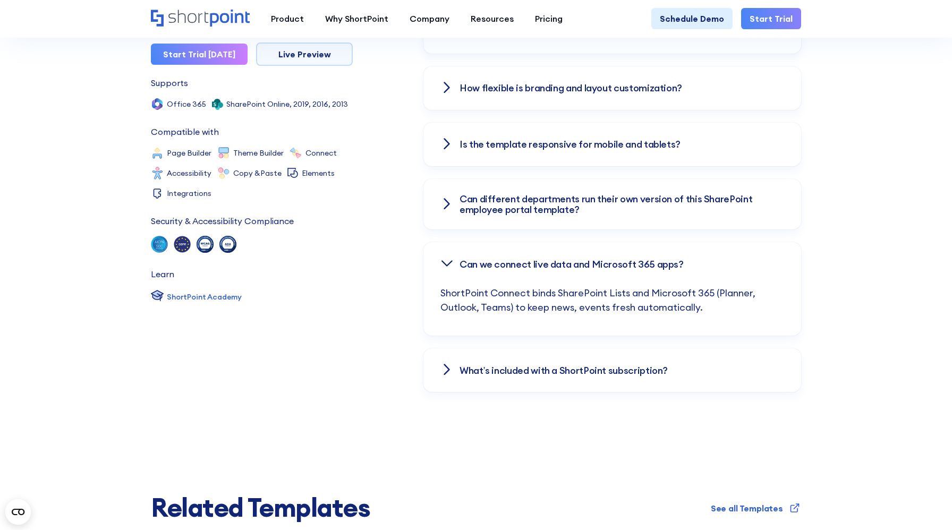
click at [532, 141] on div "Is the template responsive for mobile and tablets?" at bounding box center [613, 145] width 378 height 44
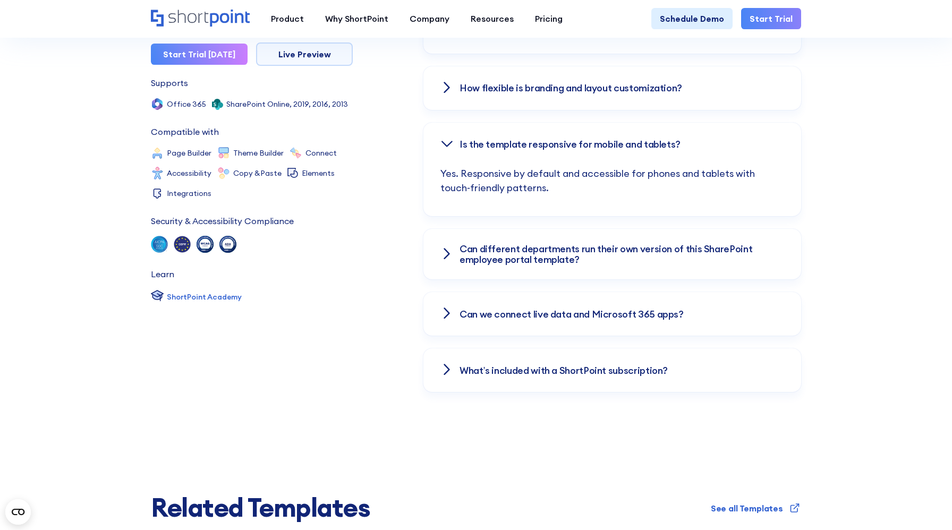
click at [525, 366] on h3 "What’s included with a ShortPoint subscription?" at bounding box center [564, 371] width 208 height 11
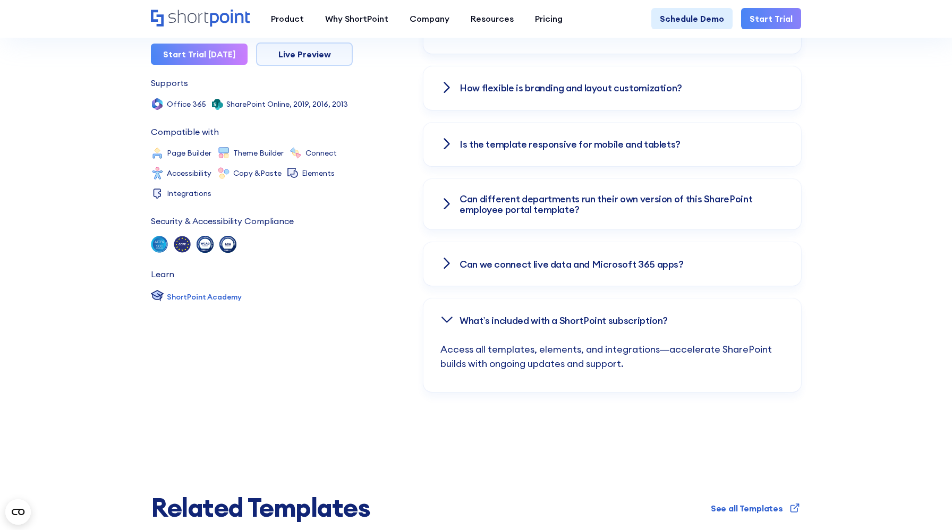
click at [519, 316] on h3 "What’s included with a ShortPoint subscription?" at bounding box center [564, 321] width 208 height 11
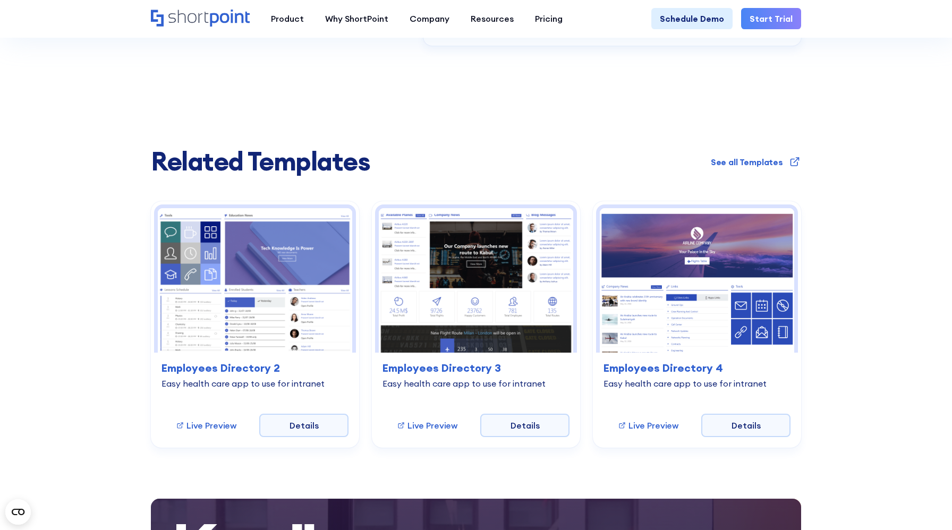
scroll to position [1933, 0]
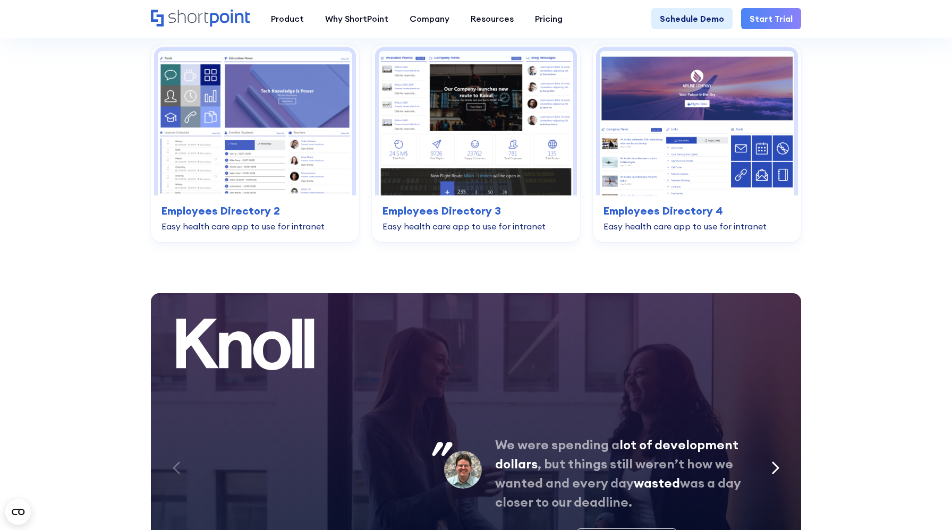
scroll to position [2008, 0]
